Goal: Transaction & Acquisition: Purchase product/service

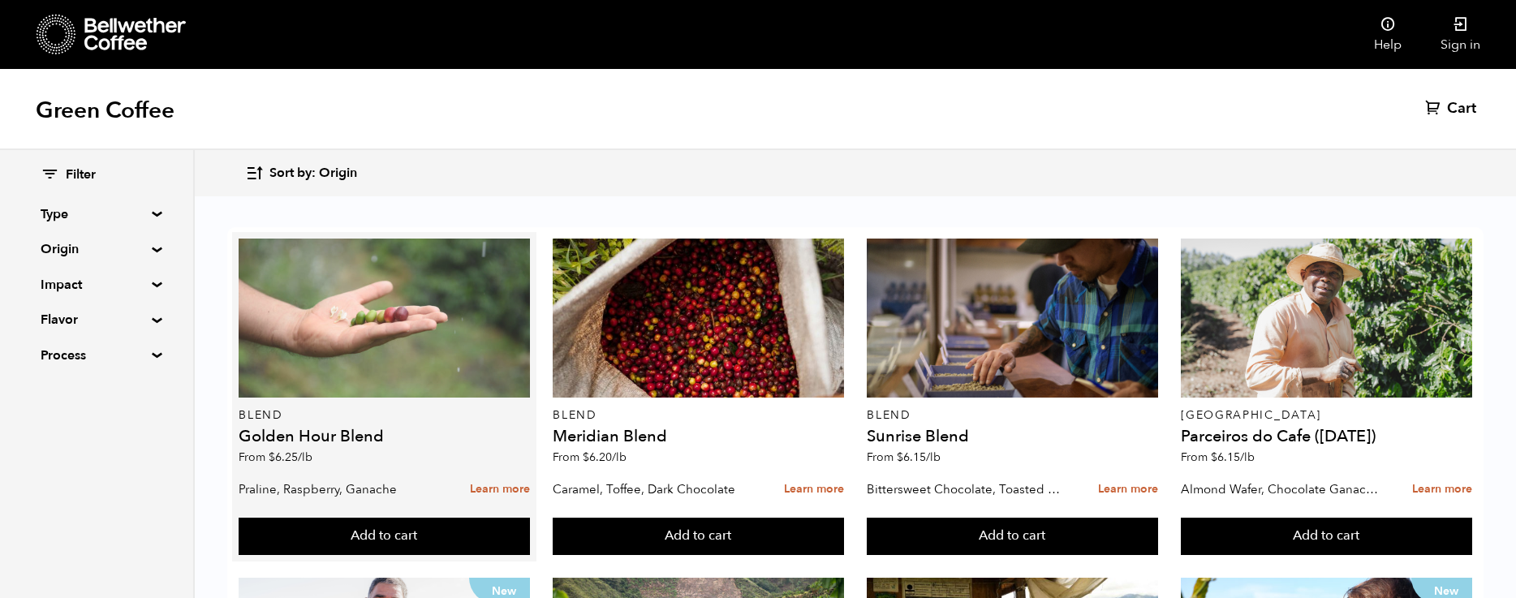
click at [351, 335] on div at bounding box center [384, 318] width 291 height 159
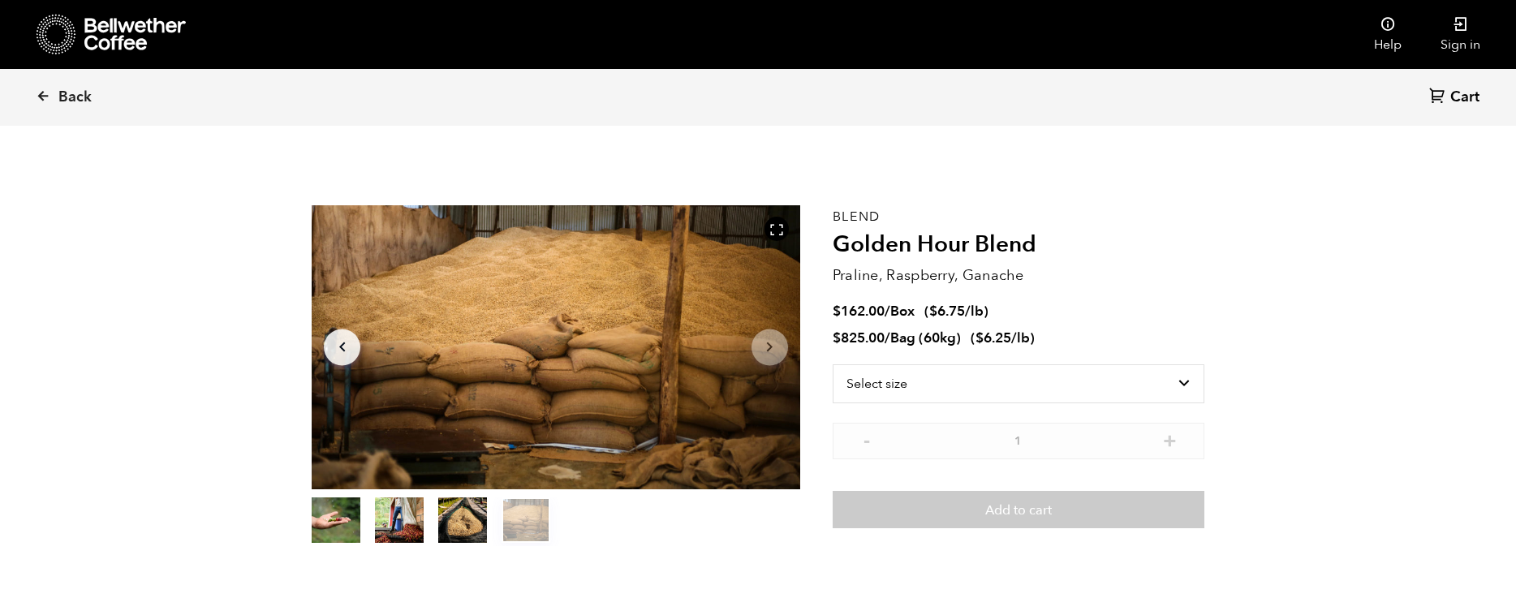
scroll to position [11, 0]
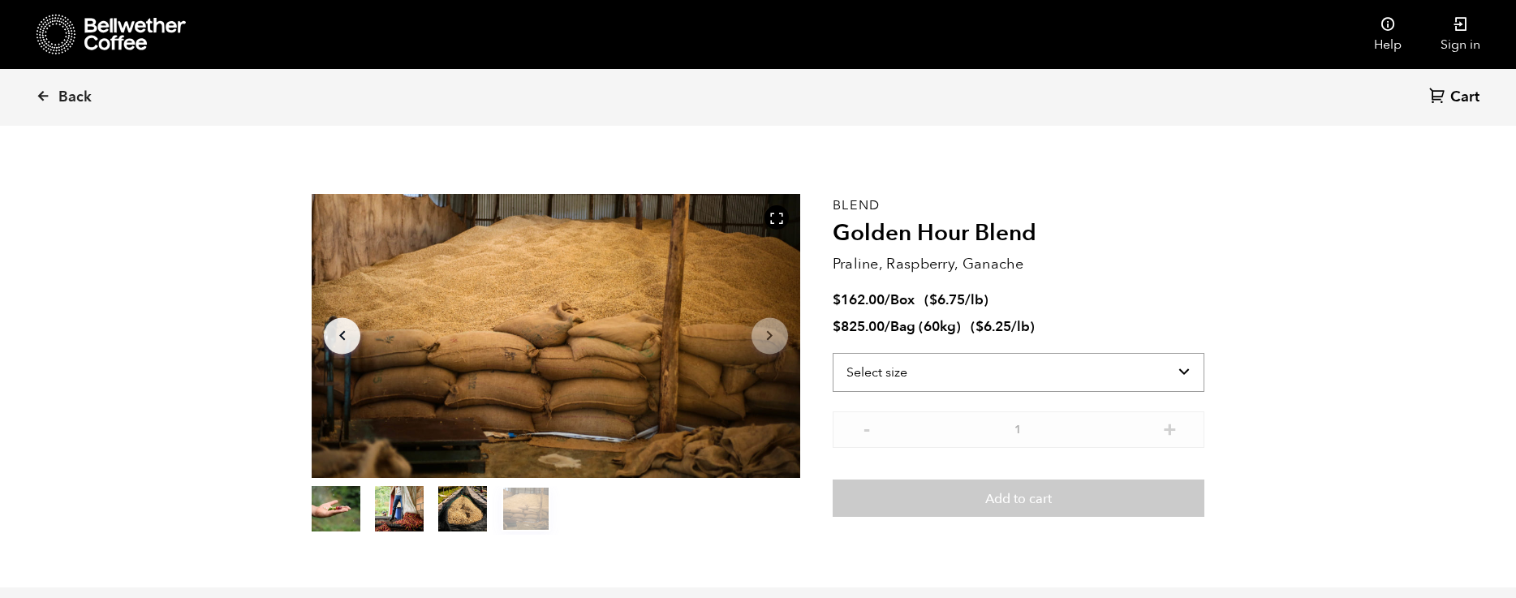
click at [915, 376] on select "Select size Bag (60kg) (132 lbs) Box (24 lbs)" at bounding box center [1019, 372] width 372 height 39
select select "box"
click at [833, 353] on select "Select size Bag (60kg) (132 lbs) Box (24 lbs)" at bounding box center [1019, 372] width 372 height 39
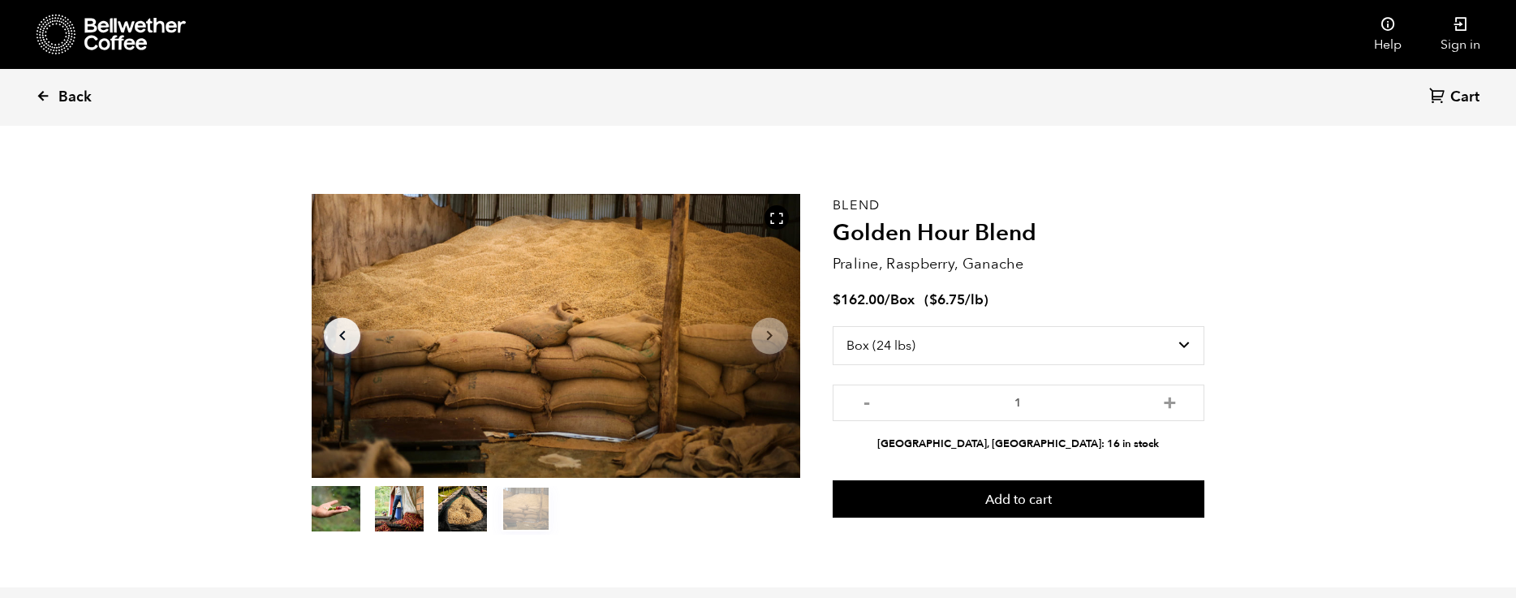
click at [50, 96] on link "Back" at bounding box center [86, 97] width 101 height 55
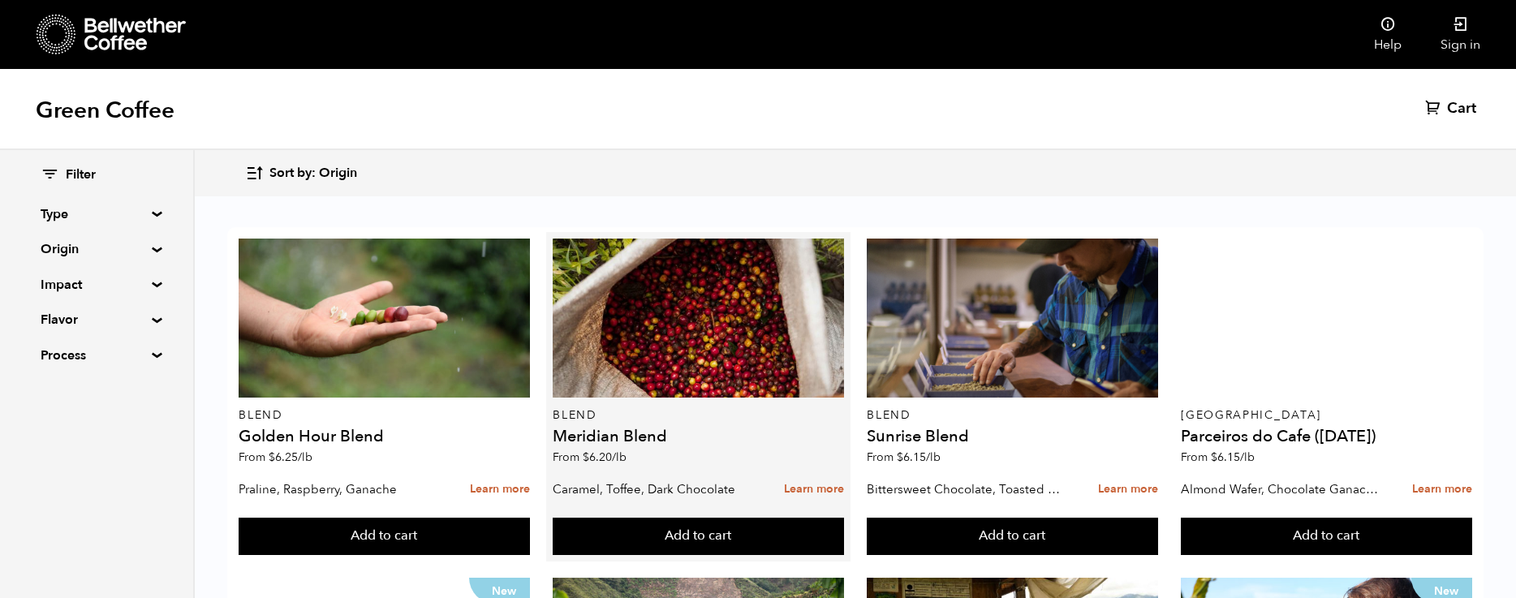
scroll to position [32, 0]
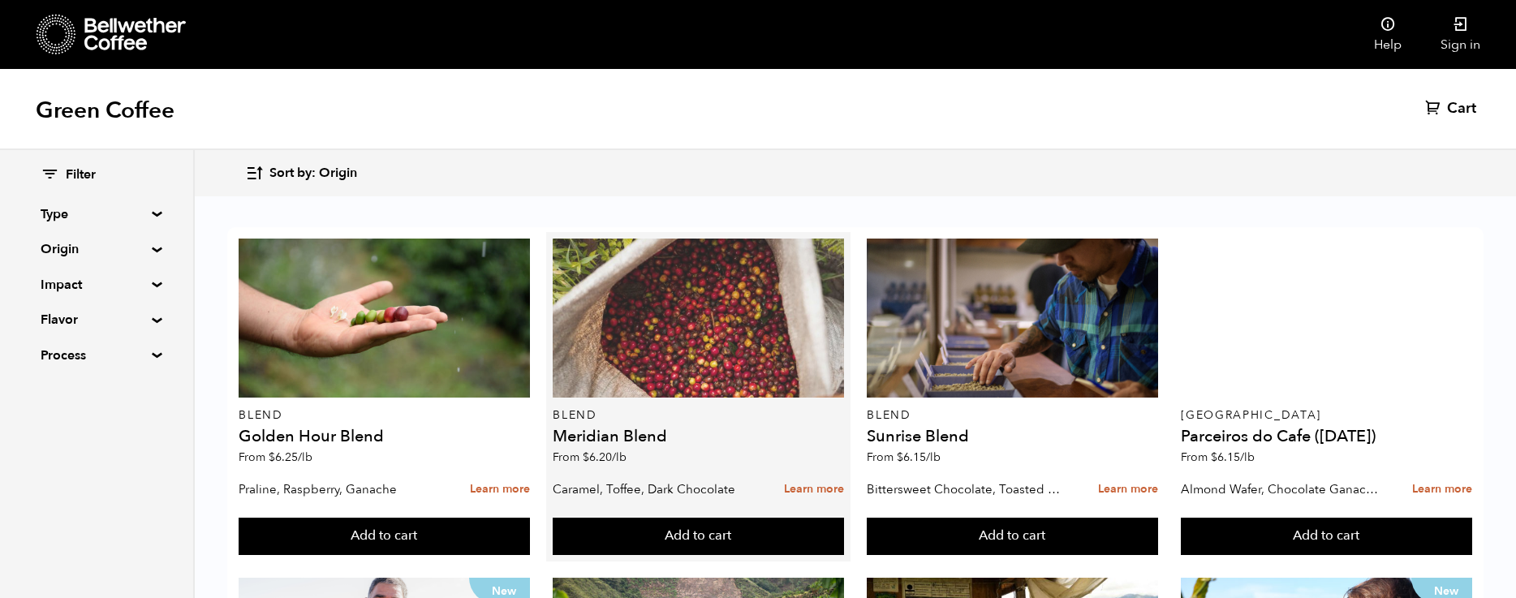
click at [652, 296] on div at bounding box center [698, 318] width 291 height 159
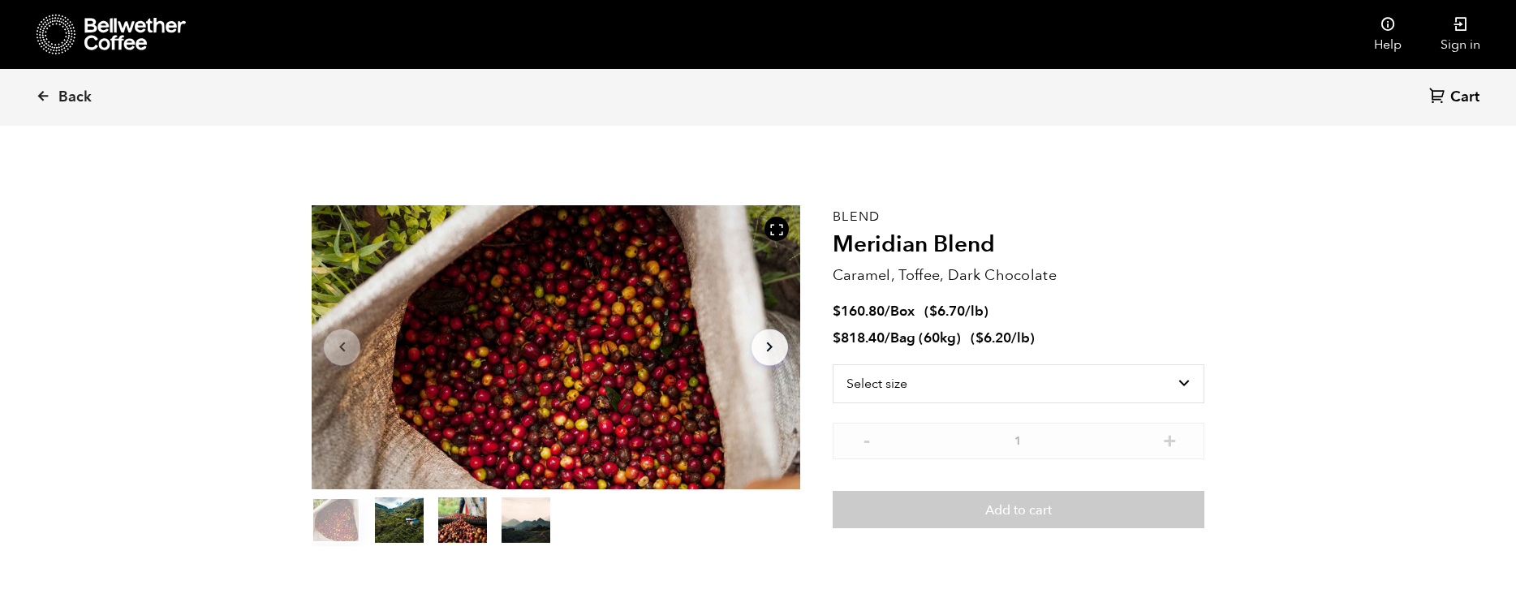
scroll to position [706, 865]
click at [57, 93] on link "Back" at bounding box center [86, 97] width 101 height 55
